Goal: Information Seeking & Learning: Learn about a topic

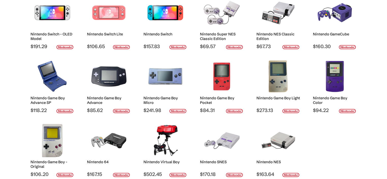
scroll to position [102, 0]
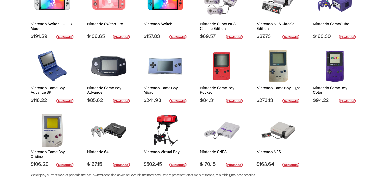
click at [293, 47] on div at bounding box center [278, 66] width 36 height 38
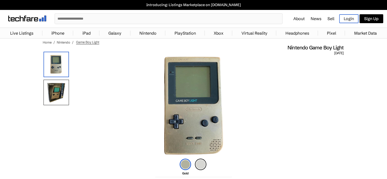
drag, startPoint x: 99, startPoint y: 35, endPoint x: 82, endPoint y: 32, distance: 16.9
click at [82, 32] on link "iPad" at bounding box center [86, 33] width 13 height 10
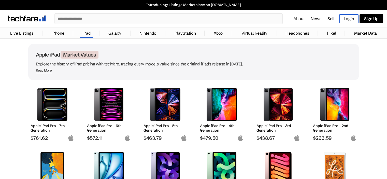
click at [20, 30] on link "Live Listings" at bounding box center [22, 33] width 28 height 10
click at [24, 33] on link "Live Listings" at bounding box center [22, 33] width 28 height 10
click at [27, 33] on link "Live Listings" at bounding box center [22, 33] width 28 height 10
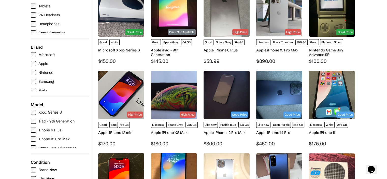
scroll to position [102, 0]
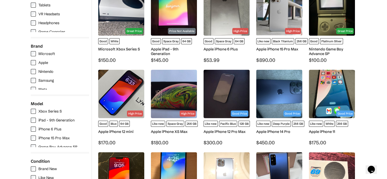
click at [36, 72] on label "Nintendo" at bounding box center [59, 71] width 56 height 5
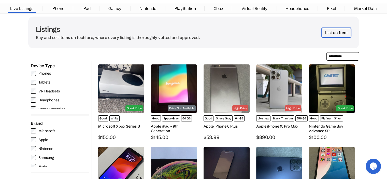
scroll to position [31, 0]
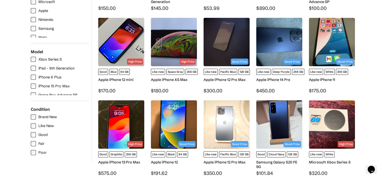
scroll to position [153, 0]
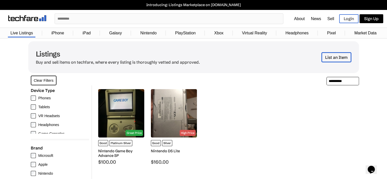
click at [151, 34] on link "Nintendo" at bounding box center [148, 33] width 21 height 10
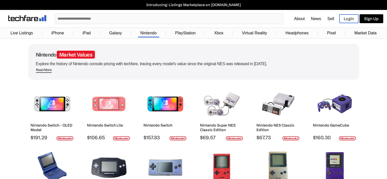
click at [216, 34] on link "Xbox" at bounding box center [219, 33] width 14 height 10
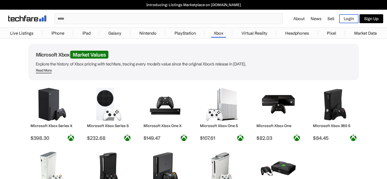
click at [219, 36] on link "Xbox" at bounding box center [218, 33] width 15 height 10
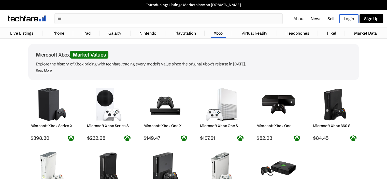
click at [297, 35] on link "Headphones" at bounding box center [297, 33] width 29 height 10
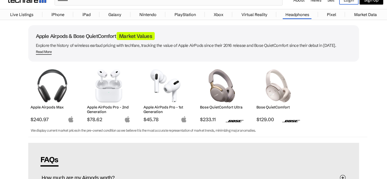
scroll to position [9, 0]
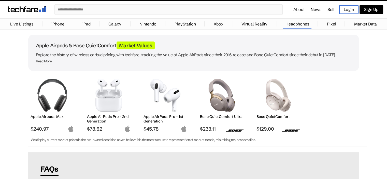
click at [362, 25] on link "Market Data" at bounding box center [366, 24] width 28 height 10
click at [362, 26] on link "Market Data" at bounding box center [366, 24] width 28 height 10
click at [361, 22] on link "Market Data" at bounding box center [366, 24] width 28 height 10
click at [362, 23] on link "Market Data" at bounding box center [366, 24] width 28 height 10
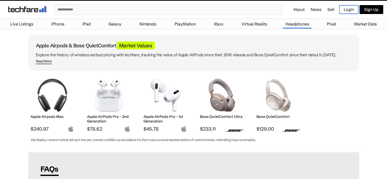
click at [364, 22] on link "Market Data" at bounding box center [366, 24] width 28 height 10
click at [367, 24] on link "Market Data" at bounding box center [366, 24] width 28 height 10
click at [366, 20] on link "Market Data" at bounding box center [366, 24] width 28 height 10
click at [365, 24] on link "Market Data" at bounding box center [366, 24] width 28 height 10
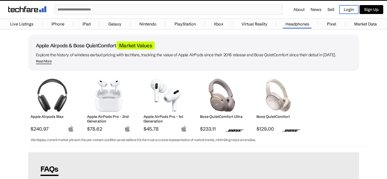
click at [334, 24] on link "Pixel" at bounding box center [331, 24] width 14 height 10
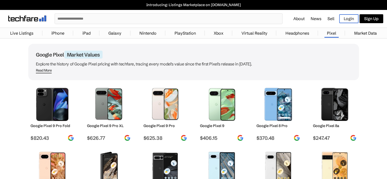
drag, startPoint x: 0, startPoint y: 0, endPoint x: 360, endPoint y: 57, distance: 364.7
click at [358, 31] on link "Market Data" at bounding box center [366, 33] width 28 height 10
click at [365, 32] on link "Market Data" at bounding box center [366, 33] width 28 height 10
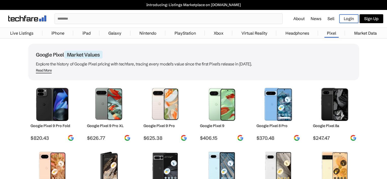
click at [365, 32] on link "Market Data" at bounding box center [366, 33] width 28 height 10
click at [365, 34] on link "Market Data" at bounding box center [366, 33] width 28 height 10
click at [367, 33] on link "Market Data" at bounding box center [366, 33] width 28 height 10
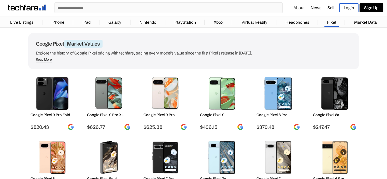
scroll to position [10, 0]
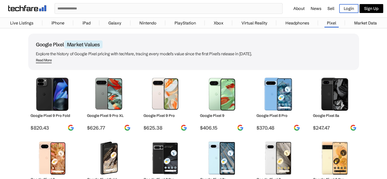
click at [364, 24] on link "Market Data" at bounding box center [366, 23] width 28 height 10
click at [362, 24] on link "Market Data" at bounding box center [366, 23] width 28 height 10
click at [360, 25] on link "Market Data" at bounding box center [366, 23] width 28 height 10
click at [363, 22] on link "Market Data" at bounding box center [366, 23] width 28 height 10
click at [183, 23] on link "PlayStation" at bounding box center [185, 23] width 26 height 10
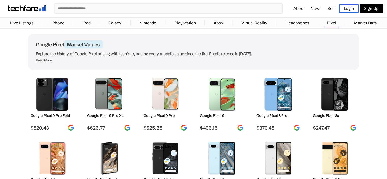
click at [180, 20] on link "PlayStation" at bounding box center [185, 23] width 26 height 10
click at [180, 25] on link "PlayStation" at bounding box center [185, 23] width 26 height 10
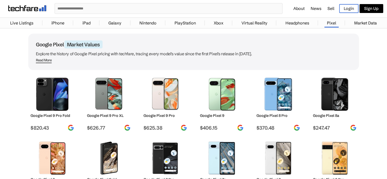
click at [181, 23] on link "PlayStation" at bounding box center [185, 23] width 26 height 10
click at [180, 21] on link "PlayStation" at bounding box center [185, 23] width 26 height 10
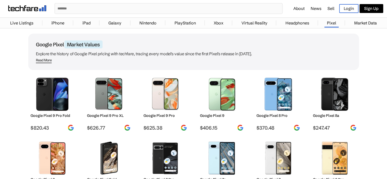
click at [180, 21] on link "PlayStation" at bounding box center [185, 23] width 26 height 10
click at [182, 22] on link "PlayStation" at bounding box center [185, 23] width 26 height 10
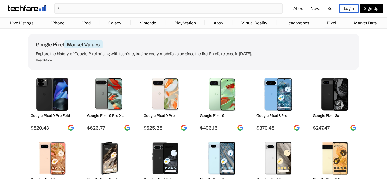
click at [182, 22] on link "PlayStation" at bounding box center [185, 23] width 26 height 10
click at [183, 22] on link "PlayStation" at bounding box center [185, 23] width 26 height 10
click at [182, 21] on link "PlayStation" at bounding box center [185, 23] width 26 height 10
click at [181, 21] on link "PlayStation" at bounding box center [185, 23] width 26 height 10
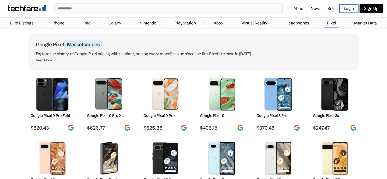
click at [182, 21] on link "PlayStation" at bounding box center [185, 23] width 26 height 10
click at [180, 20] on link "PlayStation" at bounding box center [185, 23] width 26 height 10
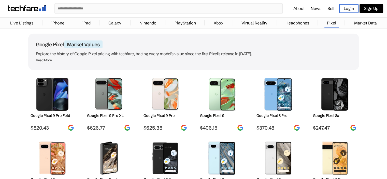
click at [180, 20] on link "PlayStation" at bounding box center [185, 23] width 26 height 10
drag, startPoint x: 196, startPoint y: 24, endPoint x: 203, endPoint y: 22, distance: 6.8
drag, startPoint x: 203, startPoint y: 22, endPoint x: 168, endPoint y: 23, distance: 35.1
click at [168, 23] on li "PlayStation" at bounding box center [184, 23] width 39 height 8
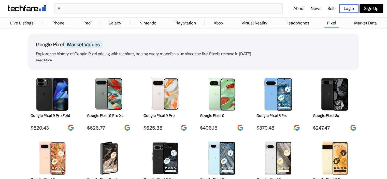
click at [154, 22] on link "Nintendo" at bounding box center [148, 23] width 22 height 10
click at [106, 24] on li "Galaxy" at bounding box center [114, 23] width 31 height 8
click at [93, 21] on link "iPad" at bounding box center [86, 23] width 13 height 10
click at [56, 20] on link "iPhone" at bounding box center [58, 23] width 18 height 10
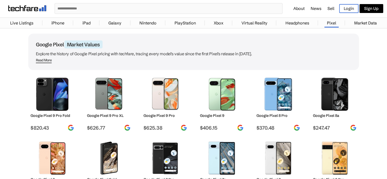
click at [56, 20] on link "iPhone" at bounding box center [58, 23] width 18 height 10
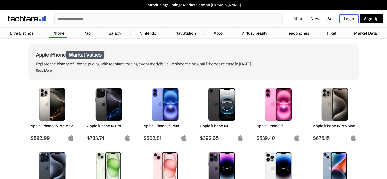
click at [187, 34] on link "PlayStation" at bounding box center [185, 33] width 26 height 10
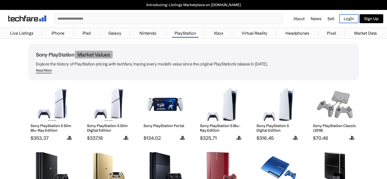
click at [367, 33] on link "Market Data" at bounding box center [366, 33] width 28 height 10
click at [367, 31] on link "Market Data" at bounding box center [366, 33] width 28 height 10
click at [367, 34] on link "Market Data" at bounding box center [366, 33] width 28 height 10
click at [382, 32] on li "Market Data" at bounding box center [365, 33] width 41 height 8
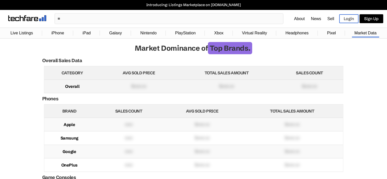
click at [248, 89] on td "$xxxx.xx" at bounding box center [226, 86] width 99 height 13
click at [63, 33] on link "iPhone" at bounding box center [58, 33] width 18 height 10
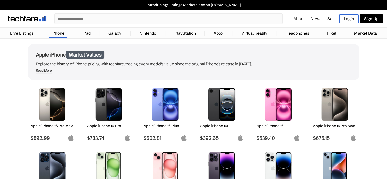
click at [118, 16] on input "text" at bounding box center [168, 19] width 227 height 10
click at [118, 19] on input "text" at bounding box center [168, 19] width 227 height 10
click at [117, 17] on input "text" at bounding box center [168, 19] width 227 height 10
click at [119, 17] on input "text" at bounding box center [168, 19] width 227 height 10
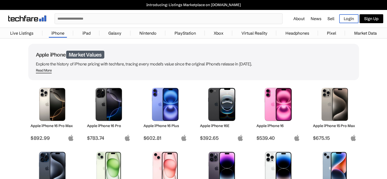
click at [119, 17] on input "text" at bounding box center [168, 19] width 227 height 10
click at [118, 18] on input "text" at bounding box center [168, 19] width 227 height 10
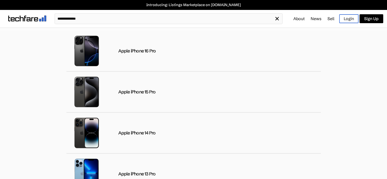
type input "**********"
click at [174, 30] on link "PlayStation" at bounding box center [185, 33] width 26 height 10
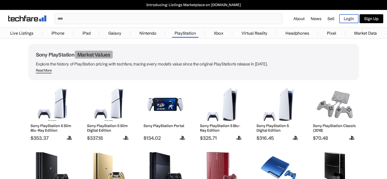
click at [248, 31] on link "Virtual Reality" at bounding box center [254, 33] width 31 height 10
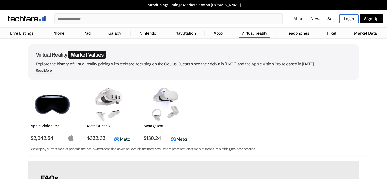
drag, startPoint x: 54, startPoint y: 102, endPoint x: 56, endPoint y: 105, distance: 3.1
drag, startPoint x: 56, startPoint y: 105, endPoint x: 42, endPoint y: 115, distance: 18.0
click at [41, 115] on img at bounding box center [52, 104] width 36 height 33
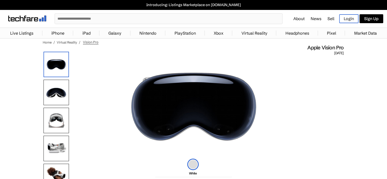
drag, startPoint x: 60, startPoint y: 171, endPoint x: 176, endPoint y: 134, distance: 121.8
click at [176, 134] on img at bounding box center [193, 106] width 127 height 102
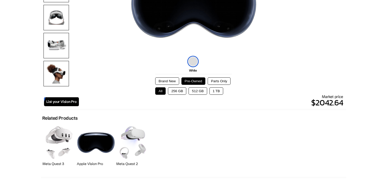
scroll to position [102, 0]
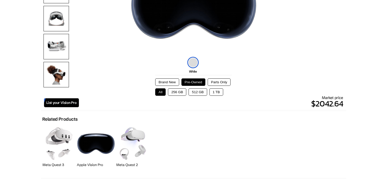
click at [168, 82] on button "Brand New" at bounding box center [167, 81] width 24 height 7
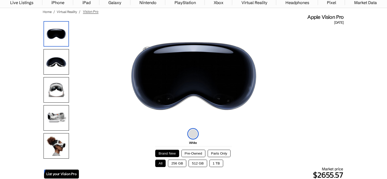
scroll to position [41, 0]
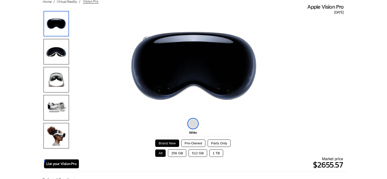
click at [218, 141] on button "Parts Only" at bounding box center [219, 142] width 23 height 7
click at [212, 153] on button "1 TB" at bounding box center [216, 152] width 14 height 7
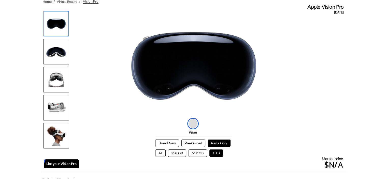
click at [199, 154] on button "512 GB" at bounding box center [198, 152] width 18 height 7
click at [164, 142] on button "Brand New" at bounding box center [167, 142] width 24 height 7
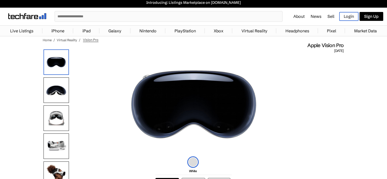
scroll to position [0, 0]
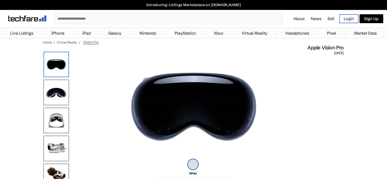
click at [23, 35] on link "Live Listings" at bounding box center [22, 33] width 28 height 10
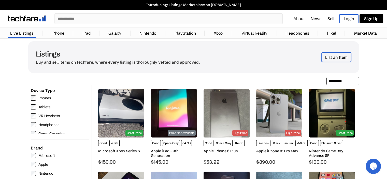
scroll to position [10, 0]
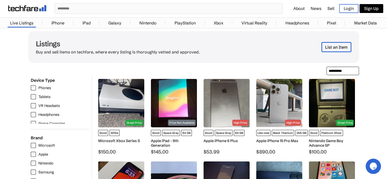
click at [122, 23] on link "Galaxy" at bounding box center [115, 23] width 18 height 10
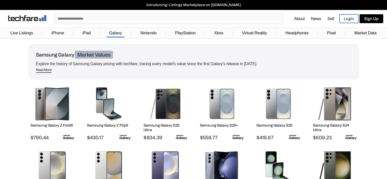
click at [157, 30] on link "Nintendo" at bounding box center [148, 33] width 21 height 10
click at [159, 30] on link "Nintendo" at bounding box center [148, 33] width 21 height 10
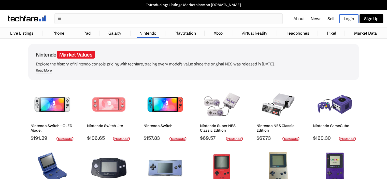
drag, startPoint x: 328, startPoint y: 18, endPoint x: 317, endPoint y: 18, distance: 11.4
click at [317, 18] on link "News" at bounding box center [316, 18] width 11 height 5
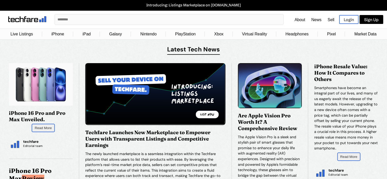
click at [150, 36] on link "Nintendo" at bounding box center [148, 33] width 21 height 11
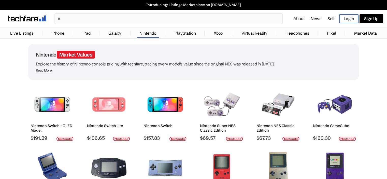
click at [163, 22] on input "text" at bounding box center [168, 19] width 227 height 10
click at [161, 20] on input "text" at bounding box center [168, 19] width 227 height 10
click at [157, 20] on input "text" at bounding box center [168, 19] width 227 height 10
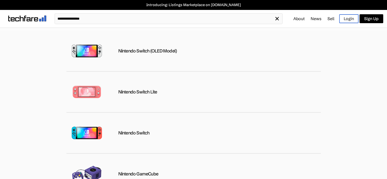
type input "**********"
click at [302, 27] on div "**********" at bounding box center [193, 19] width 387 height 18
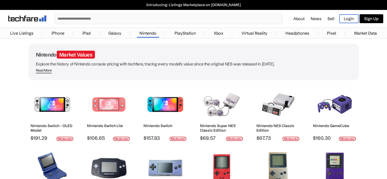
click at [83, 36] on link "iPad" at bounding box center [86, 33] width 13 height 10
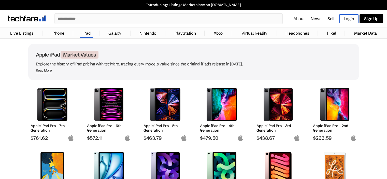
click at [280, 111] on img at bounding box center [278, 104] width 36 height 33
click at [280, 110] on img at bounding box center [278, 104] width 36 height 33
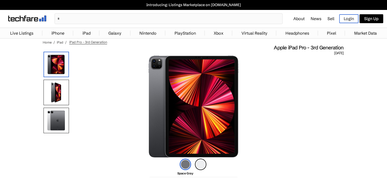
click at [198, 163] on img at bounding box center [200, 164] width 11 height 11
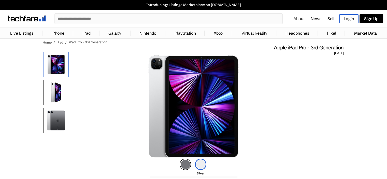
click at [201, 162] on img at bounding box center [200, 164] width 11 height 11
click at [201, 163] on img at bounding box center [200, 164] width 11 height 11
